Goal: Check status: Check status

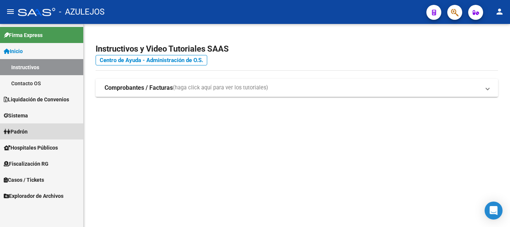
click at [27, 131] on span "Padrón" at bounding box center [16, 131] width 24 height 8
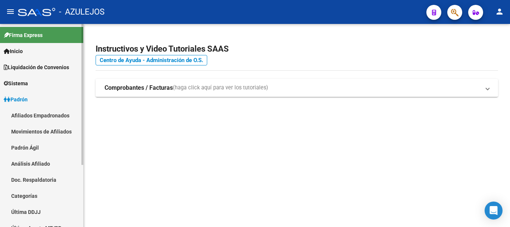
scroll to position [37, 0]
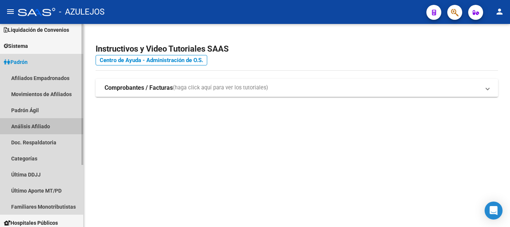
click at [37, 125] on link "Análisis Afiliado" at bounding box center [41, 126] width 83 height 16
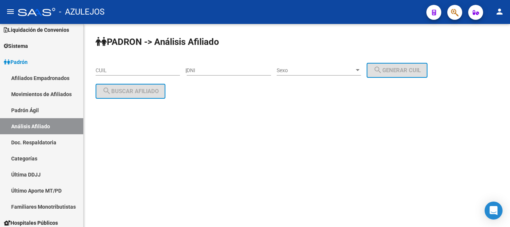
click at [246, 68] on input "DNI" at bounding box center [229, 70] width 84 height 6
type input "95235242"
click at [330, 65] on div "Sexo Sexo" at bounding box center [319, 67] width 84 height 15
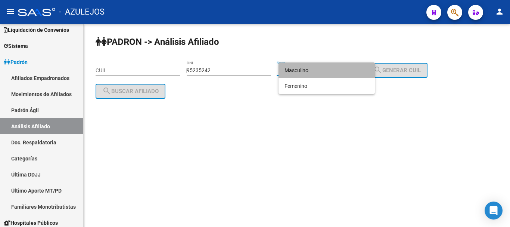
click at [313, 72] on span "Masculino" at bounding box center [326, 70] width 84 height 16
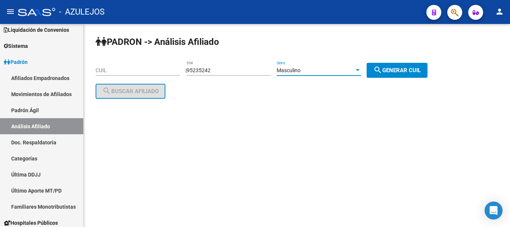
click at [404, 69] on span "search Generar CUIL" at bounding box center [396, 70] width 47 height 7
type input "20-95235242-4"
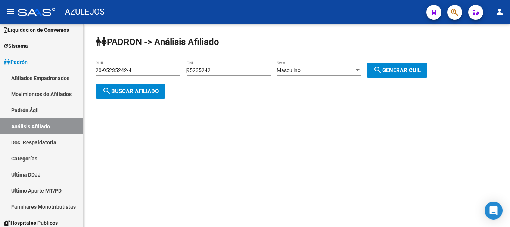
click at [100, 84] on button "search Buscar afiliado" at bounding box center [131, 91] width 70 height 15
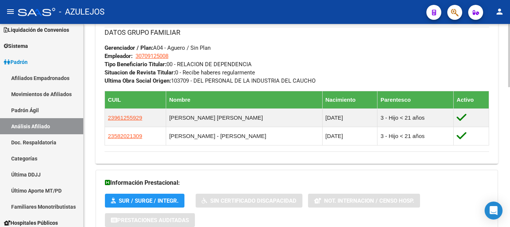
scroll to position [373, 0]
